Goal: Information Seeking & Learning: Learn about a topic

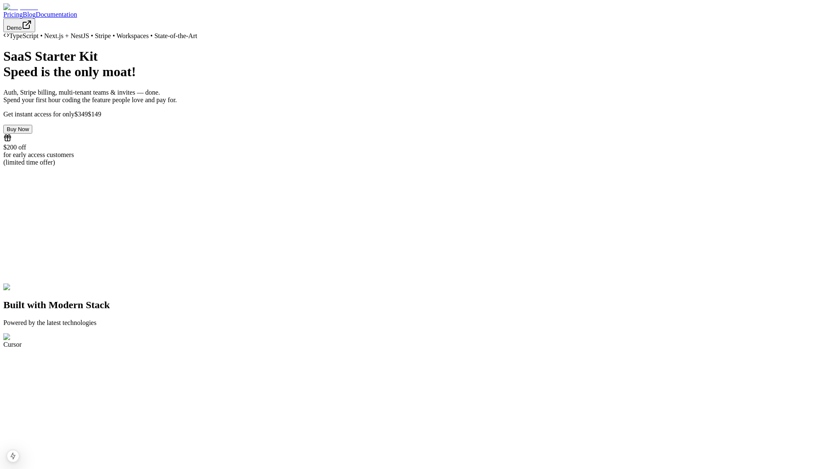
drag, startPoint x: 188, startPoint y: 156, endPoint x: 191, endPoint y: 150, distance: 7.1
click at [187, 80] on h1 "SaaS Starter Kit Speed is the only moat!" at bounding box center [418, 64] width 831 height 31
click at [36, 15] on link "Blog" at bounding box center [29, 14] width 13 height 7
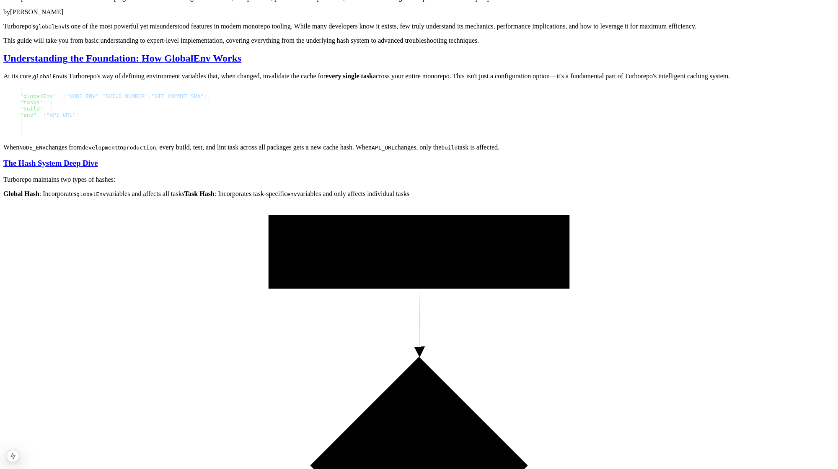
scroll to position [96, 0]
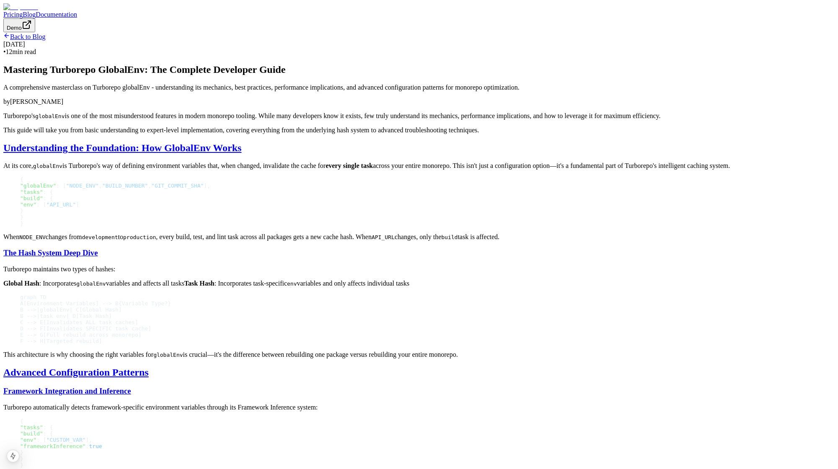
scroll to position [96, 0]
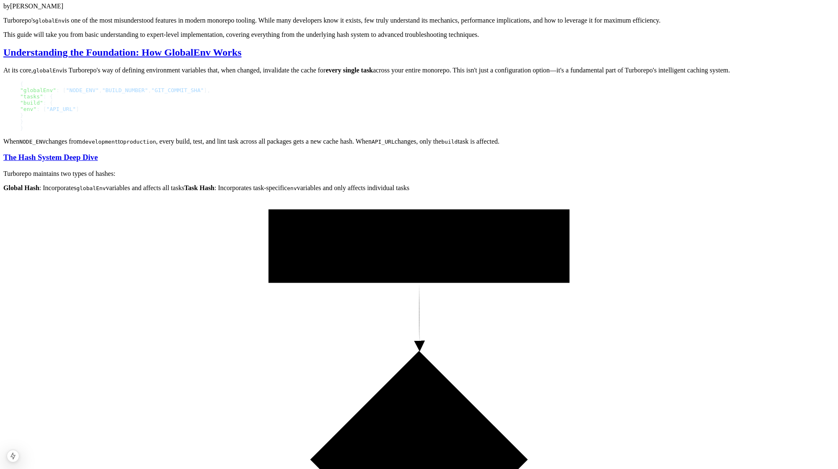
click at [301, 24] on p "Turborepo's globalEnv is one of the most misunderstood features in modern monor…" at bounding box center [418, 21] width 831 height 8
drag, startPoint x: 301, startPoint y: 119, endPoint x: 381, endPoint y: 119, distance: 79.2
click at [380, 24] on p "Turborepo's globalEnv is one of the most misunderstood features in modern monor…" at bounding box center [418, 21] width 831 height 8
click at [381, 24] on p "Turborepo's globalEnv is one of the most misunderstood features in modern monor…" at bounding box center [418, 21] width 831 height 8
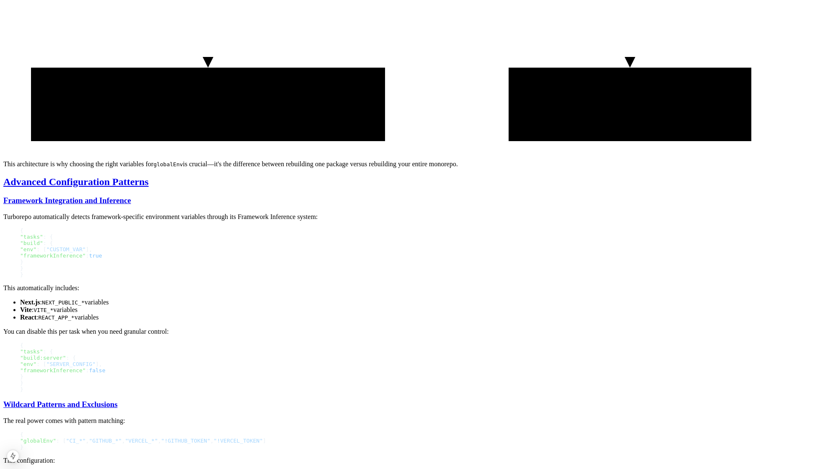
scroll to position [994, 0]
